Goal: Task Accomplishment & Management: Manage account settings

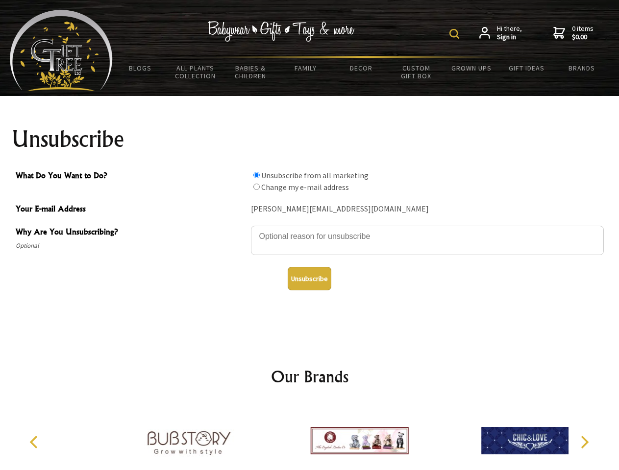
click at [456, 34] on img at bounding box center [454, 34] width 10 height 10
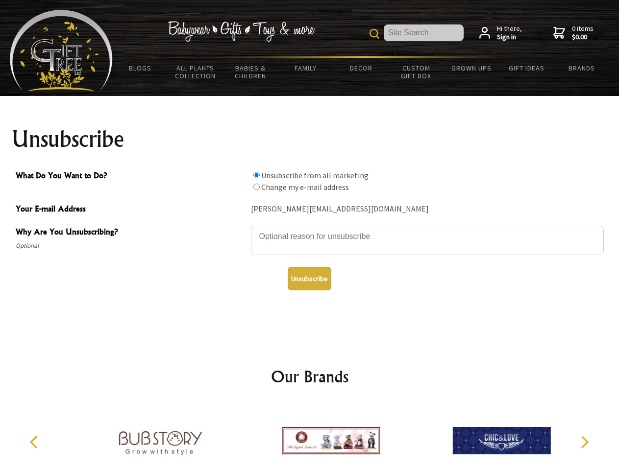
click at [310, 229] on textarea "Why Are You Unsubscribing?" at bounding box center [427, 240] width 353 height 29
click at [256, 175] on input "What Do You Want to Do?" at bounding box center [256, 175] width 6 height 6
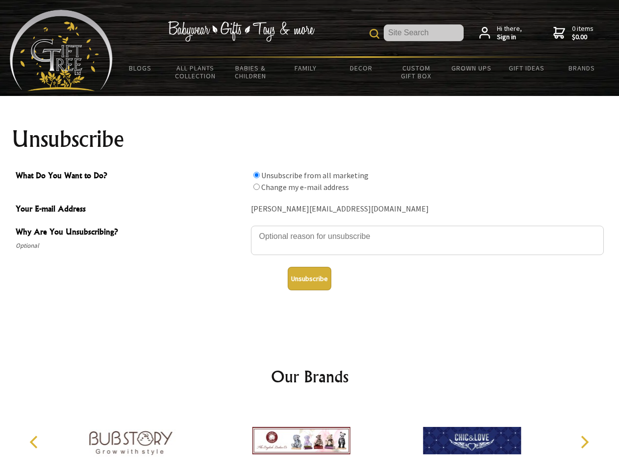
click at [256, 187] on input "What Do You Want to Do?" at bounding box center [256, 187] width 6 height 6
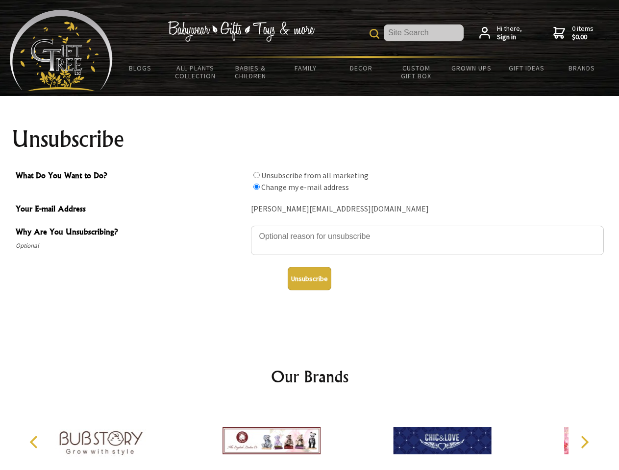
radio input "true"
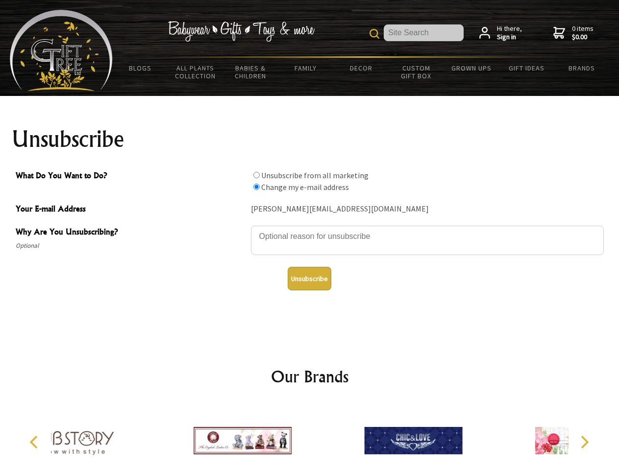
click at [309, 279] on button "Unsubscribe" at bounding box center [310, 279] width 44 height 24
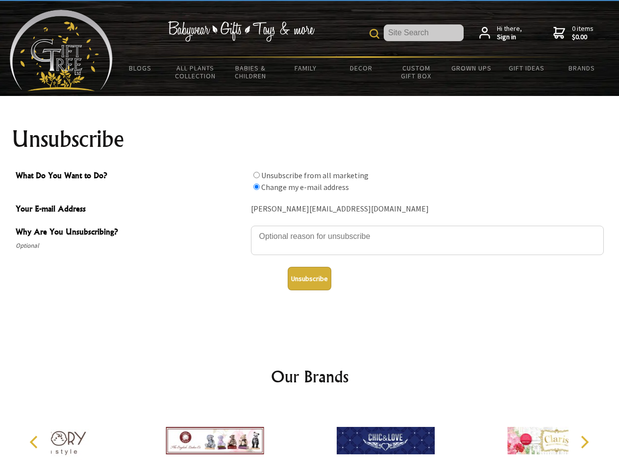
click at [310, 437] on div at bounding box center [385, 442] width 171 height 76
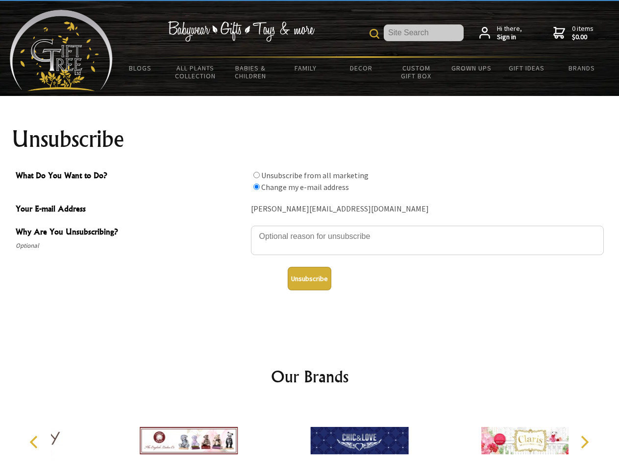
click at [35, 443] on icon "Previous" at bounding box center [34, 442] width 13 height 13
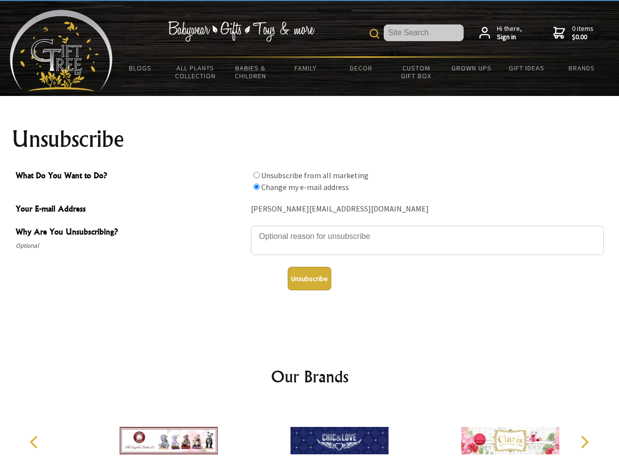
click at [584, 443] on icon "Next" at bounding box center [583, 442] width 13 height 13
